Goal: Transaction & Acquisition: Purchase product/service

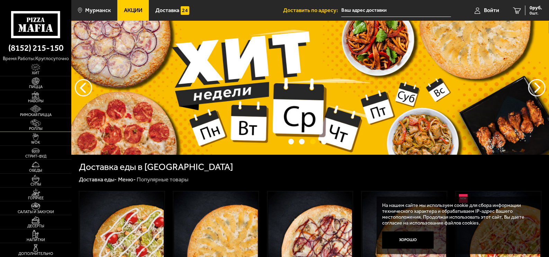
click at [34, 125] on img at bounding box center [36, 123] width 22 height 8
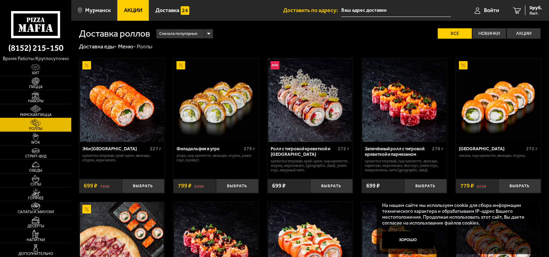
click at [35, 110] on img at bounding box center [36, 109] width 22 height 8
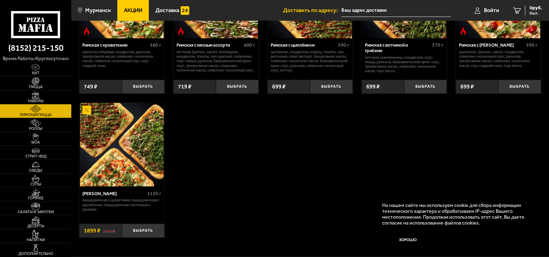
scroll to position [35, 0]
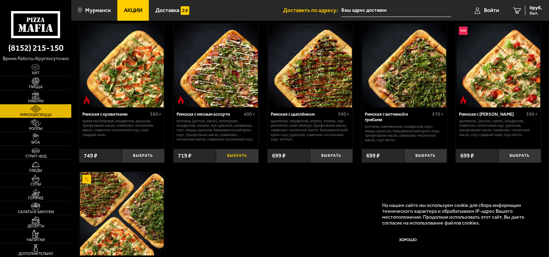
click at [231, 155] on button "Выбрать" at bounding box center [237, 156] width 43 height 14
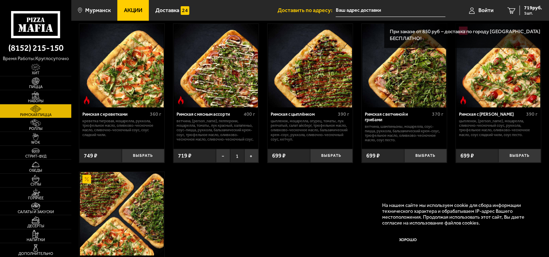
scroll to position [0, 0]
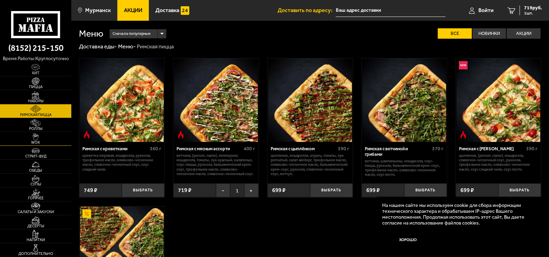
click at [40, 143] on span "WOK" at bounding box center [35, 143] width 71 height 4
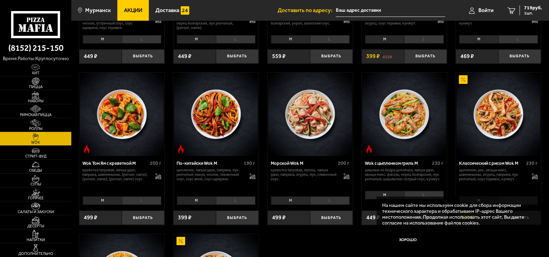
scroll to position [104, 0]
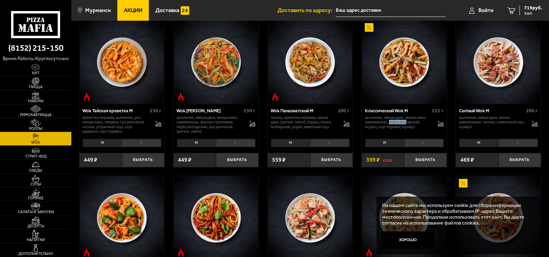
drag, startPoint x: 389, startPoint y: 122, endPoint x: 407, endPoint y: 124, distance: 17.8
click at [407, 124] on p "цыпленок, лапша удон, овощи микс, шампиньоны, перец болгарский, огурец, соус те…" at bounding box center [398, 123] width 67 height 14
click at [414, 128] on p "цыпленок, лапша удон, овощи микс, шампиньоны, перец болгарский, огурец, соус те…" at bounding box center [398, 123] width 67 height 14
drag, startPoint x: 415, startPoint y: 126, endPoint x: 392, endPoint y: 124, distance: 22.9
click at [393, 124] on p "цыпленок, лапша удон, овощи микс, шампиньоны, перец болгарский, огурец, соус те…" at bounding box center [398, 123] width 67 height 14
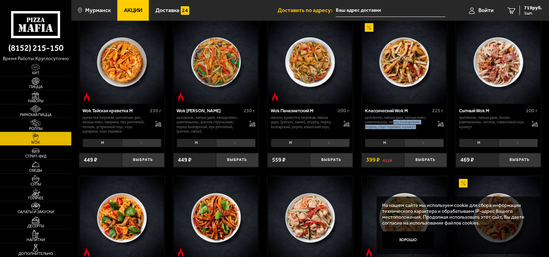
click at [383, 125] on p "цыпленок, лапша удон, овощи микс, шампиньоны, перец болгарский, огурец, соус те…" at bounding box center [398, 123] width 67 height 14
click at [505, 141] on li "L" at bounding box center [517, 143] width 39 height 8
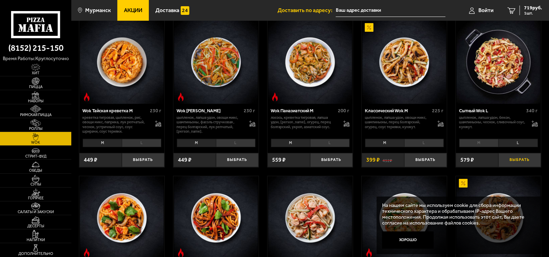
click at [514, 160] on button "Выбрать" at bounding box center [519, 160] width 43 height 14
click at [529, 10] on span "1298 руб." at bounding box center [531, 8] width 21 height 5
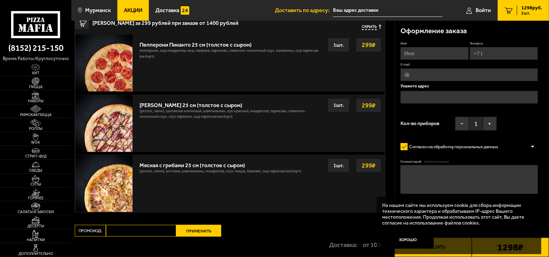
scroll to position [69, 0]
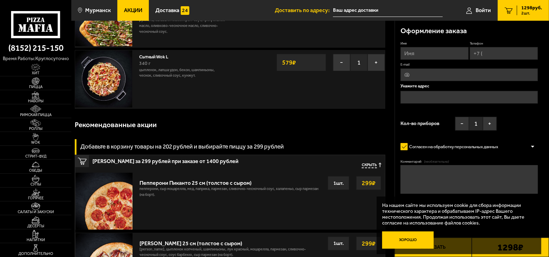
click at [394, 241] on button "Хорошо" at bounding box center [408, 240] width 52 height 17
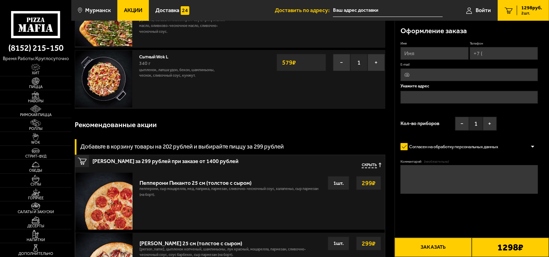
scroll to position [35, 0]
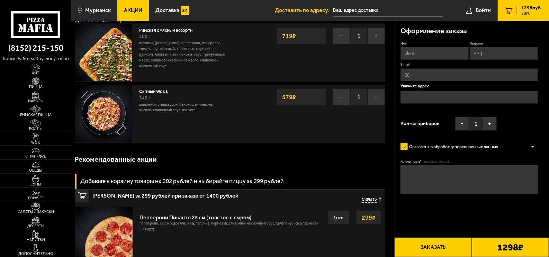
click at [424, 56] on input "Имя" at bounding box center [434, 53] width 68 height 13
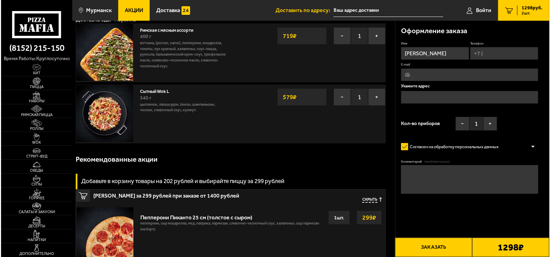
scroll to position [0, 0]
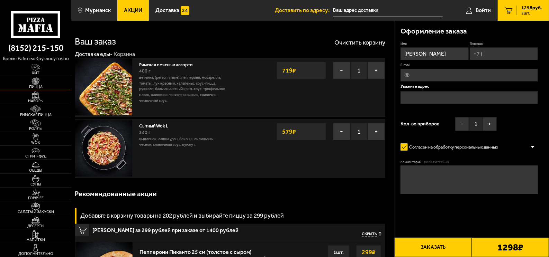
type input "Виталий"
click at [496, 55] on input "Телефон" at bounding box center [503, 53] width 68 height 13
type input "+7 (911) 325-78-76"
click at [425, 97] on input "text" at bounding box center [468, 98] width 137 height 13
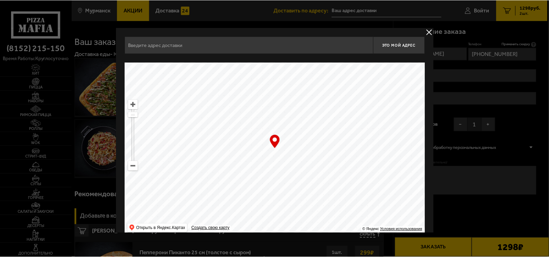
scroll to position [10, 0]
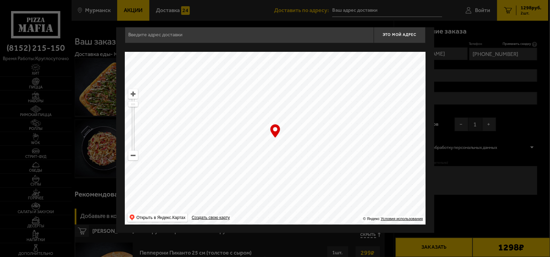
drag, startPoint x: 242, startPoint y: 166, endPoint x: 308, endPoint y: 116, distance: 82.7
click at [308, 116] on ymaps at bounding box center [275, 138] width 301 height 173
drag, startPoint x: 241, startPoint y: 167, endPoint x: 277, endPoint y: 102, distance: 74.6
click at [273, 109] on ymaps at bounding box center [275, 138] width 301 height 173
drag, startPoint x: 270, startPoint y: 166, endPoint x: 286, endPoint y: 107, distance: 61.4
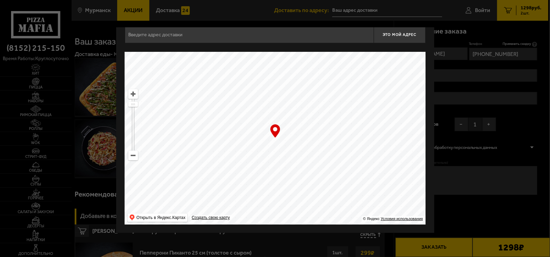
click at [286, 108] on ymaps at bounding box center [275, 138] width 301 height 173
type input "Ленинградская улица, 26"
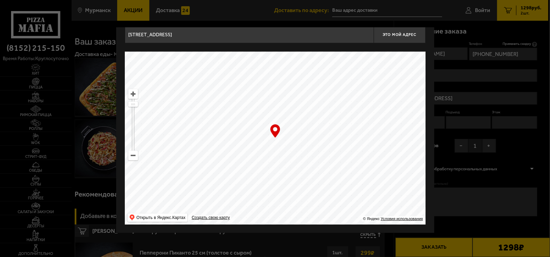
drag, startPoint x: 252, startPoint y: 168, endPoint x: 303, endPoint y: 69, distance: 111.7
click at [294, 83] on ymaps at bounding box center [275, 138] width 301 height 173
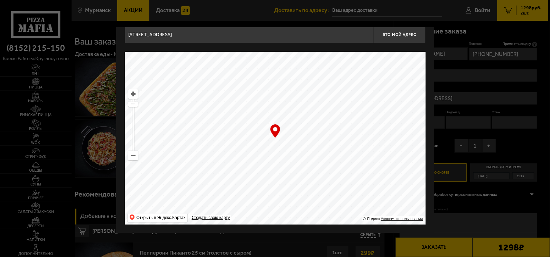
drag, startPoint x: 266, startPoint y: 171, endPoint x: 265, endPoint y: 147, distance: 23.9
click at [266, 147] on ymaps at bounding box center [275, 138] width 301 height 173
type input "улица Самойловой, 7"
click at [136, 157] on ymaps at bounding box center [133, 155] width 9 height 9
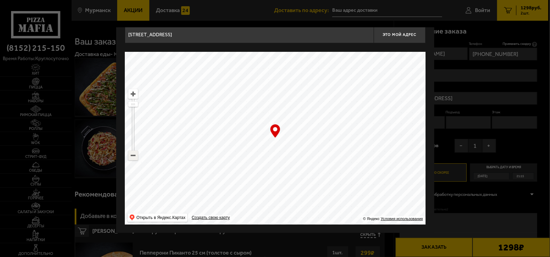
click at [136, 157] on ymaps at bounding box center [133, 155] width 9 height 9
drag, startPoint x: 234, startPoint y: 176, endPoint x: 268, endPoint y: 92, distance: 90.8
click at [268, 93] on ymaps at bounding box center [275, 138] width 301 height 173
drag, startPoint x: 272, startPoint y: 174, endPoint x: 268, endPoint y: 79, distance: 95.2
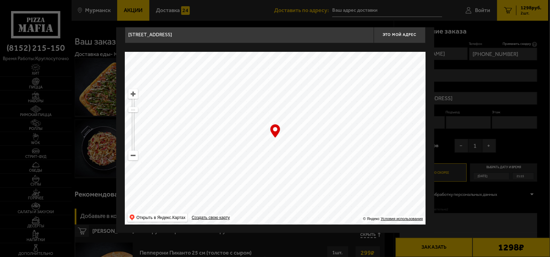
click at [268, 79] on ymaps at bounding box center [275, 138] width 301 height 173
drag, startPoint x: 268, startPoint y: 119, endPoint x: 225, endPoint y: 55, distance: 77.4
click at [225, 56] on ymaps at bounding box center [275, 138] width 301 height 173
drag, startPoint x: 294, startPoint y: 164, endPoint x: 264, endPoint y: 66, distance: 102.1
click at [264, 67] on ymaps at bounding box center [275, 138] width 301 height 173
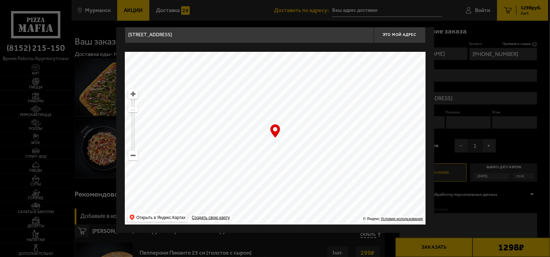
drag, startPoint x: 285, startPoint y: 153, endPoint x: 259, endPoint y: 144, distance: 28.0
click at [258, 144] on ymaps at bounding box center [275, 138] width 301 height 173
click at [132, 97] on ymaps at bounding box center [133, 94] width 9 height 9
click at [132, 96] on ymaps at bounding box center [133, 94] width 9 height 9
drag, startPoint x: 274, startPoint y: 121, endPoint x: 262, endPoint y: 171, distance: 50.4
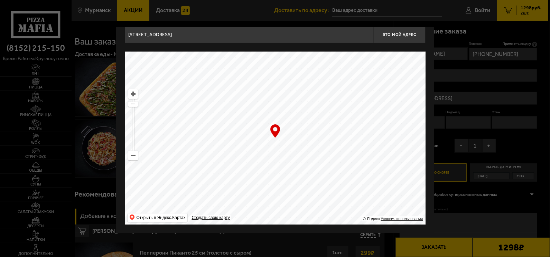
click at [262, 171] on ymaps at bounding box center [275, 138] width 301 height 173
drag, startPoint x: 272, startPoint y: 129, endPoint x: 245, endPoint y: 163, distance: 43.5
click at [244, 164] on div "… © Яндекс Условия использования Открыть в Яндекс.Картах Создать свою карту" at bounding box center [275, 138] width 301 height 173
drag, startPoint x: 336, startPoint y: 121, endPoint x: 275, endPoint y: 136, distance: 62.4
click at [275, 136] on div "… © Яндекс Условия использования Открыть в Яндекс.Картах Создать свою карту" at bounding box center [275, 138] width 301 height 173
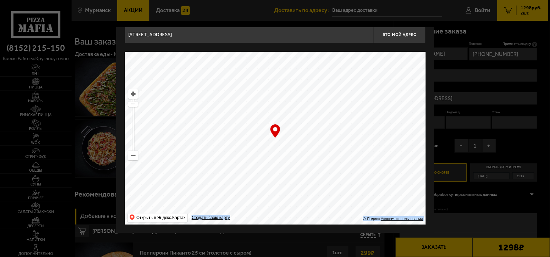
type input "улица Достоевского, 5"
click at [316, 36] on input "улица Достоевского, 5" at bounding box center [249, 34] width 249 height 17
click at [394, 35] on span "Это мой адрес" at bounding box center [399, 35] width 33 height 4
type input "улица Достоевского, 5"
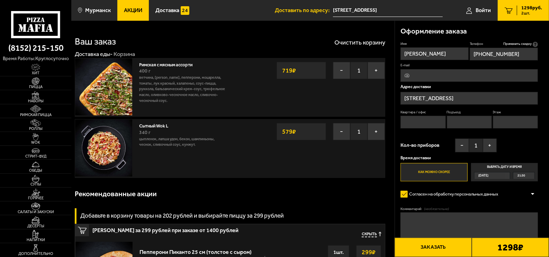
click at [420, 121] on input "Квартира / офис" at bounding box center [422, 122] width 45 height 13
type input "52"
click at [465, 124] on input "Подъезд" at bounding box center [469, 122] width 45 height 13
type input "1"
click at [505, 123] on input "Этаж" at bounding box center [515, 122] width 45 height 13
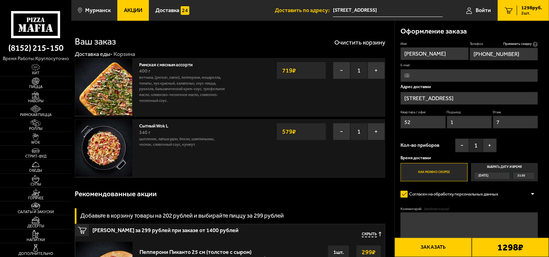
type input "7"
click at [516, 141] on div "Имя Виталий Телефон Применить скидку Вы будете зарегистрированы автоматически. …" at bounding box center [468, 112] width 137 height 140
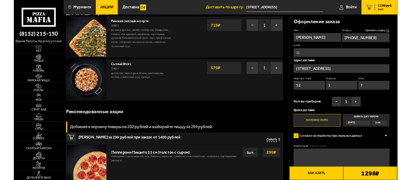
scroll to position [0, 0]
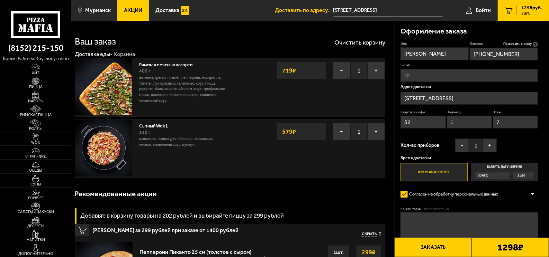
click at [502, 247] on b "1298 ₽" at bounding box center [510, 247] width 26 height 9
click at [434, 248] on button "Заказать" at bounding box center [432, 247] width 77 height 19
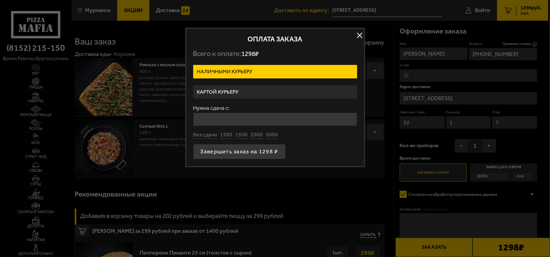
click at [219, 86] on label "Картой курьеру" at bounding box center [275, 91] width 164 height 13
click at [0, 0] on input "Картой курьеру" at bounding box center [0, 0] width 0 height 0
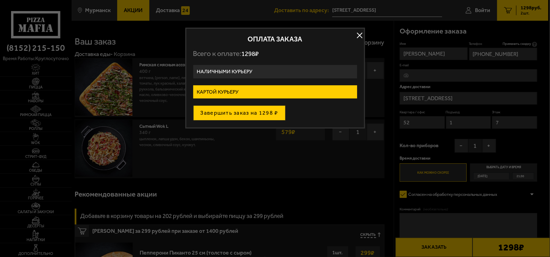
click at [218, 109] on button "Завершить заказ на 1298 ₽" at bounding box center [239, 113] width 92 height 15
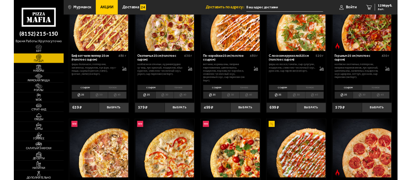
scroll to position [35, 0]
